Goal: Use online tool/utility: Utilize a website feature to perform a specific function

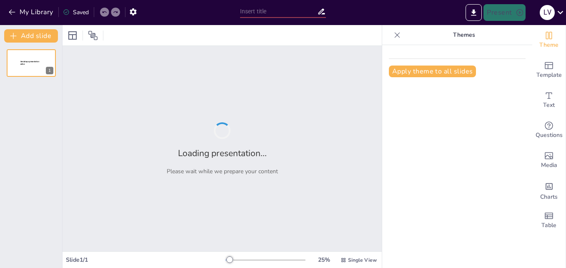
type input "Cómo Elegir la Crema Corporal Adecuada para tu Tipo de Piel"
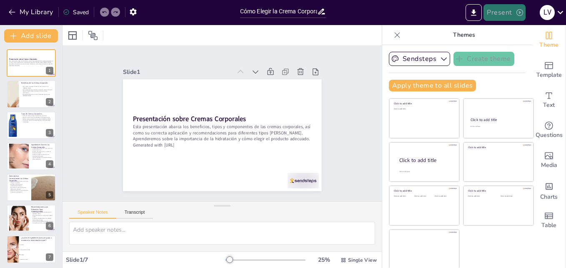
checkbox input "true"
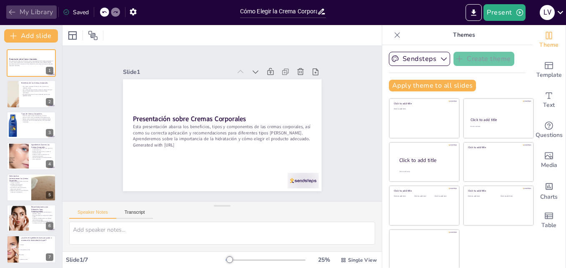
click at [10, 12] on icon "button" at bounding box center [12, 12] width 6 height 5
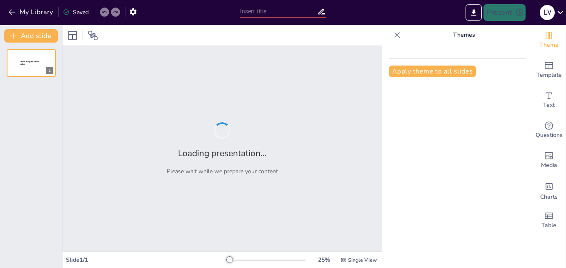
type input "La Relación entre Humanos y Perros a lo Largo del Tiempo"
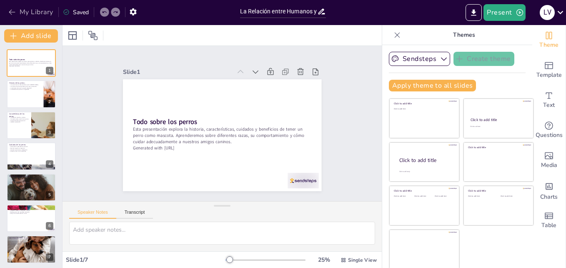
click at [12, 10] on icon "button" at bounding box center [12, 12] width 8 height 8
